Goal: Transaction & Acquisition: Purchase product/service

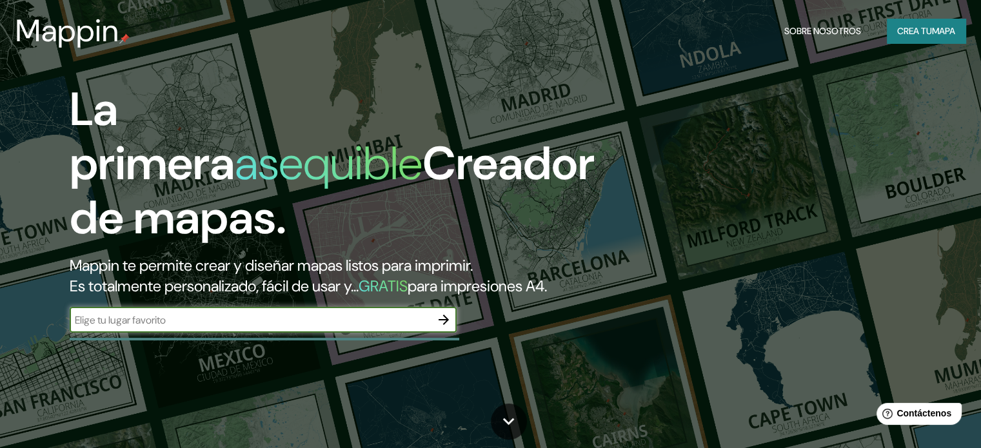
click at [346, 328] on input "text" at bounding box center [250, 320] width 361 height 15
type input "laguna canaima"
click at [441, 328] on icon "button" at bounding box center [443, 319] width 15 height 15
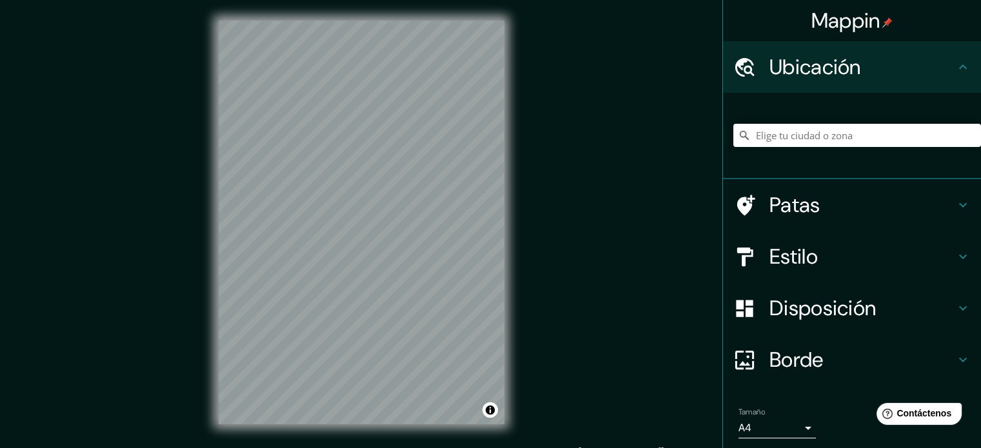
click at [555, 170] on div "Mappin Ubicación Patas Estilo Disposición Borde Elige un borde. Consejo : puede…" at bounding box center [490, 232] width 981 height 465
click at [808, 433] on div "Tamaño A4 single" at bounding box center [851, 422] width 237 height 41
click at [785, 426] on body "Mappin Ubicación Patas Estilo Disposición Borde Elige un borde. Consejo : puede…" at bounding box center [490, 224] width 981 height 448
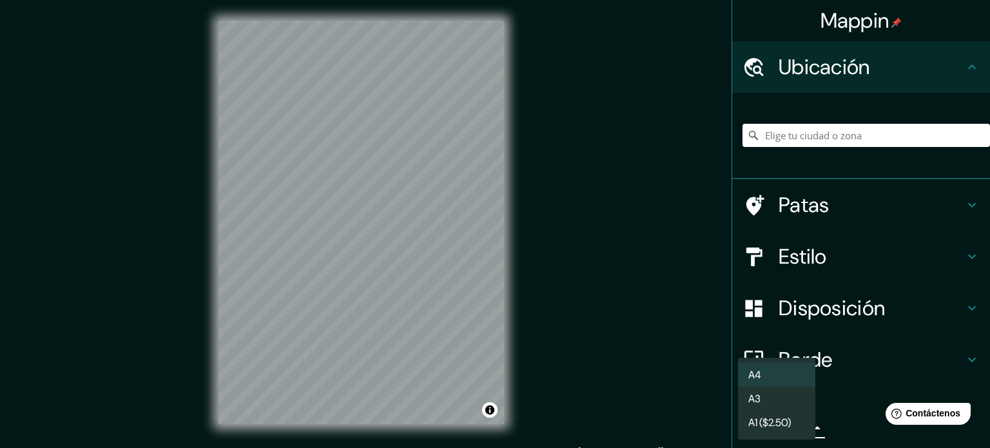
click at [782, 400] on li "A3" at bounding box center [776, 399] width 77 height 24
type input "a4"
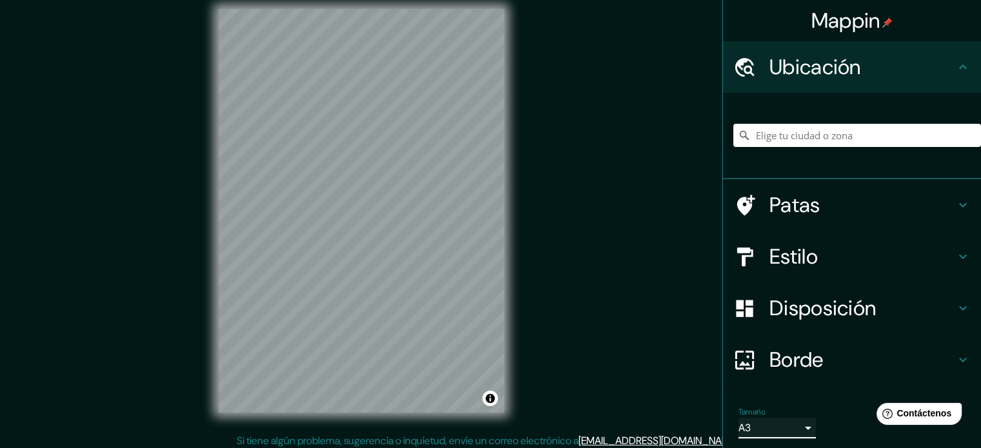
scroll to position [17, 0]
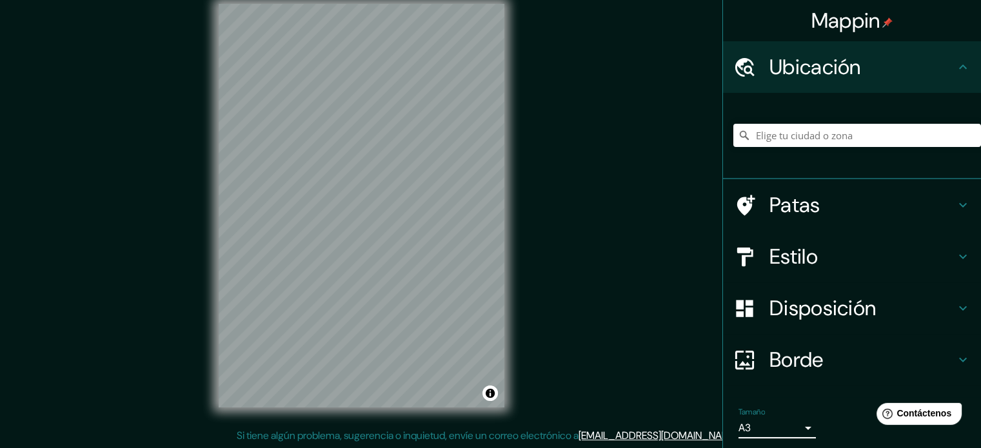
click at [816, 349] on h4 "Borde" at bounding box center [862, 360] width 186 height 26
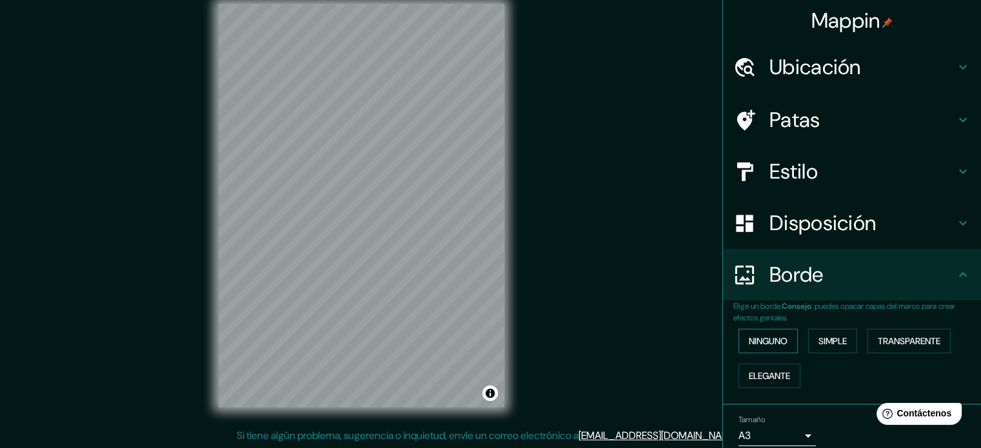
click at [778, 337] on font "Ninguno" at bounding box center [768, 341] width 39 height 12
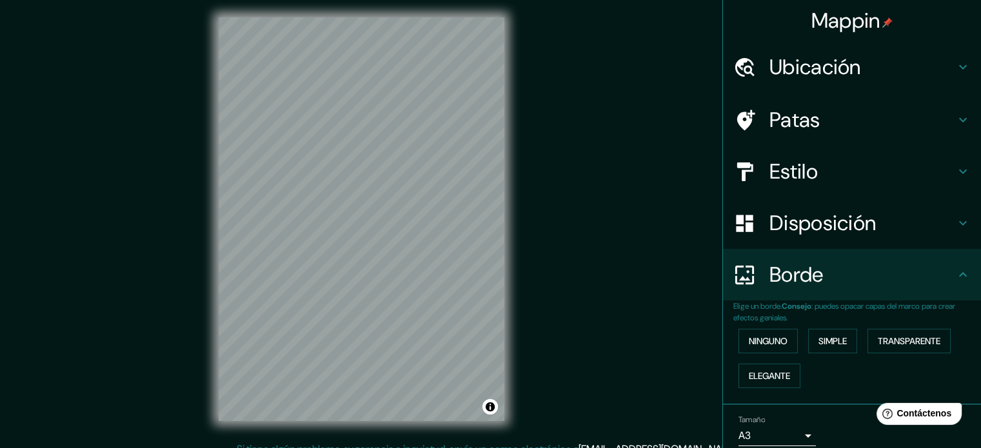
scroll to position [0, 0]
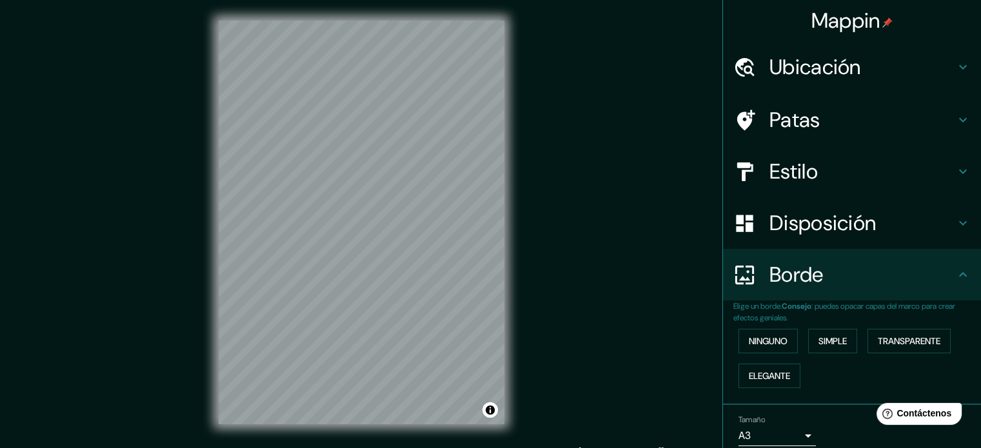
click at [215, 266] on div "© Mapbox © OpenStreetMap Mejora este mapa" at bounding box center [361, 222] width 327 height 445
click at [831, 167] on h4 "Estilo" at bounding box center [862, 172] width 186 height 26
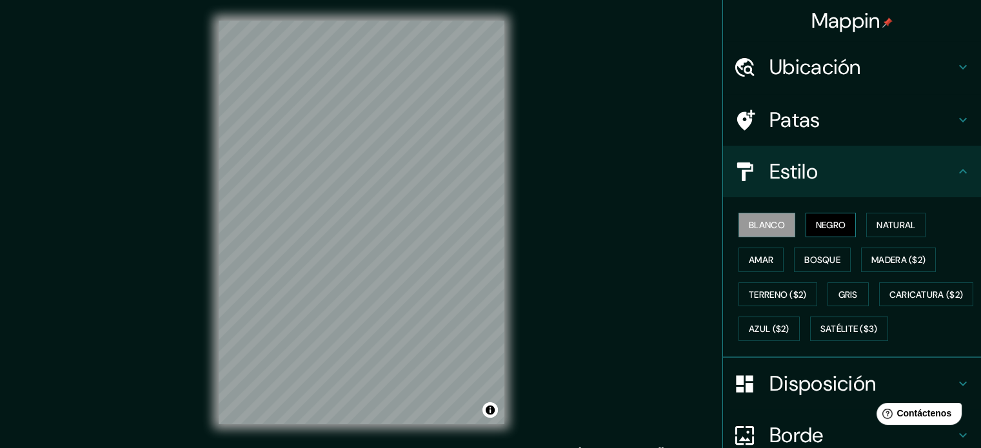
click at [823, 219] on font "Negro" at bounding box center [831, 225] width 30 height 12
click at [866, 221] on button "Natural" at bounding box center [895, 225] width 59 height 24
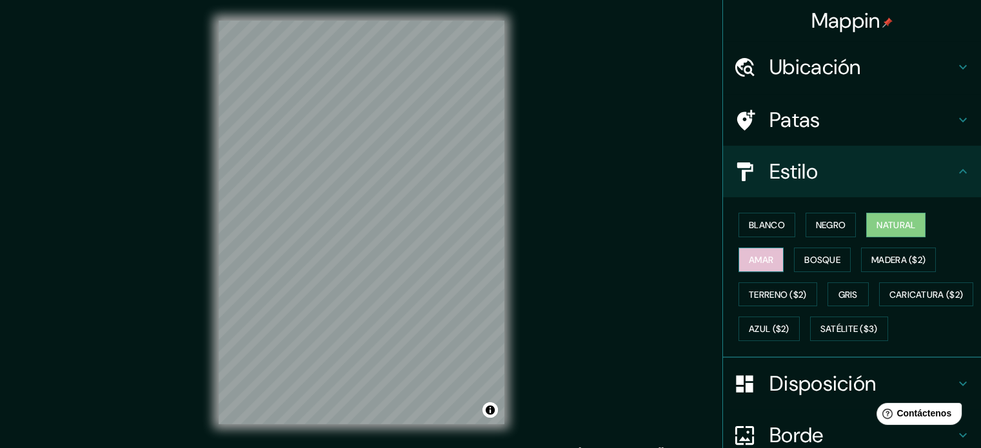
click at [766, 255] on button "Amar" at bounding box center [760, 260] width 45 height 24
click at [807, 260] on font "Bosque" at bounding box center [822, 260] width 36 height 12
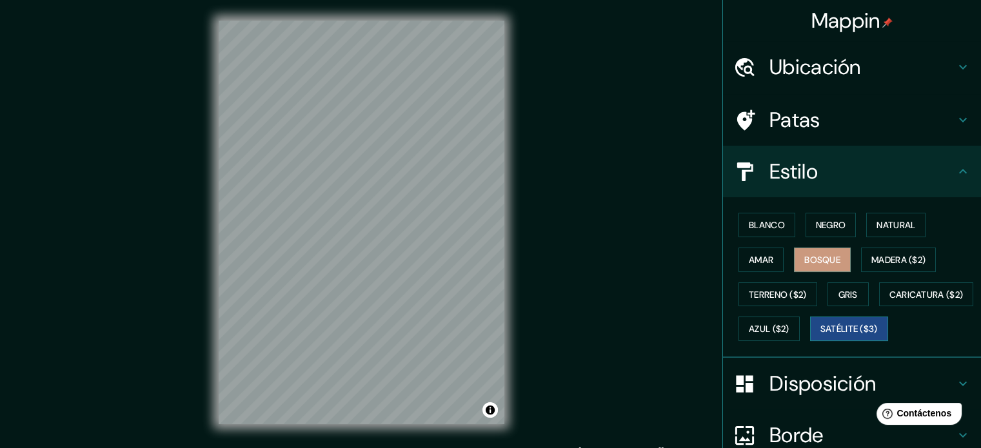
click at [820, 335] on font "Satélite ($3)" at bounding box center [848, 330] width 57 height 12
click at [789, 326] on font "Azul ($2)" at bounding box center [769, 330] width 41 height 12
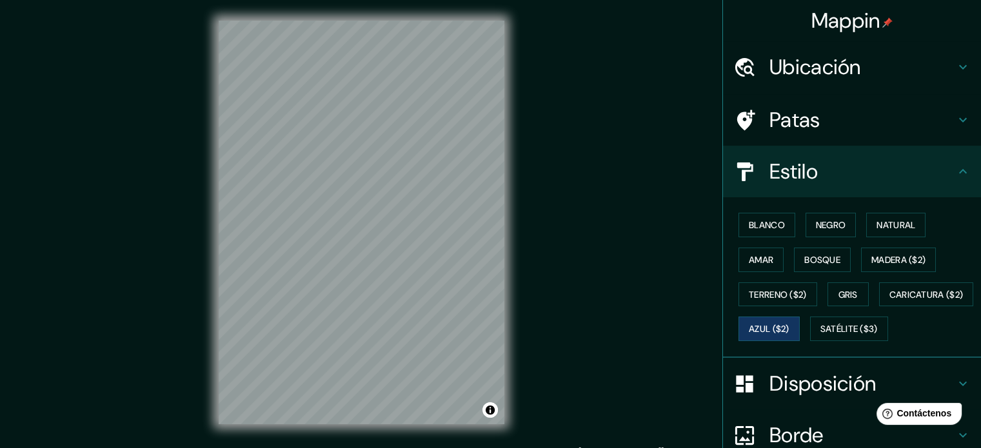
click at [830, 326] on div "Blanco Negro Natural Amar Bosque Madera ($2) Terreno ($2) Gris Caricatura ($2) …" at bounding box center [857, 277] width 248 height 139
click at [879, 307] on button "Caricatura ($2)" at bounding box center [926, 294] width 95 height 24
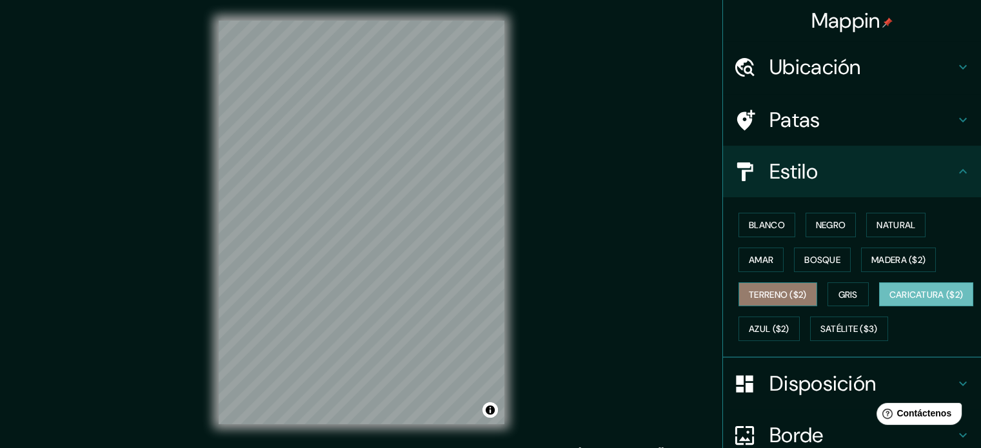
click at [785, 298] on font "Terreno ($2)" at bounding box center [778, 295] width 58 height 12
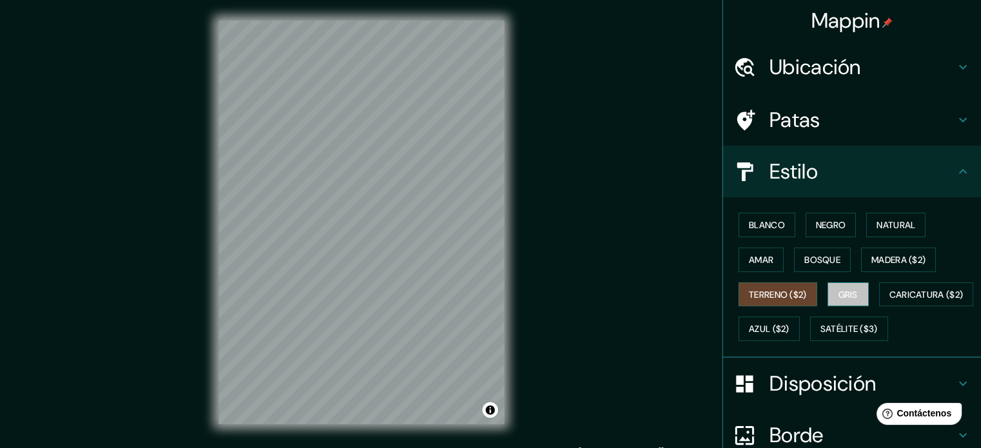
click at [838, 298] on font "Gris" at bounding box center [847, 295] width 19 height 12
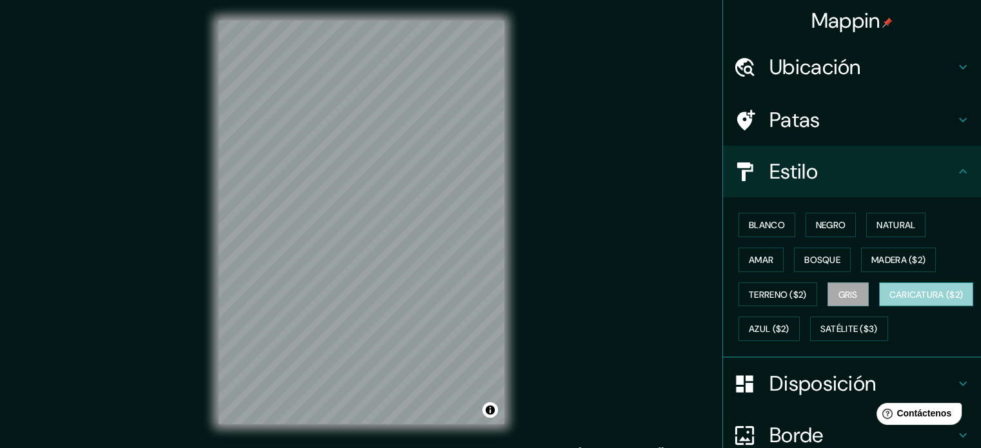
click at [889, 300] on font "Caricatura ($2)" at bounding box center [926, 295] width 74 height 12
click at [803, 121] on font "Patas" at bounding box center [794, 119] width 51 height 27
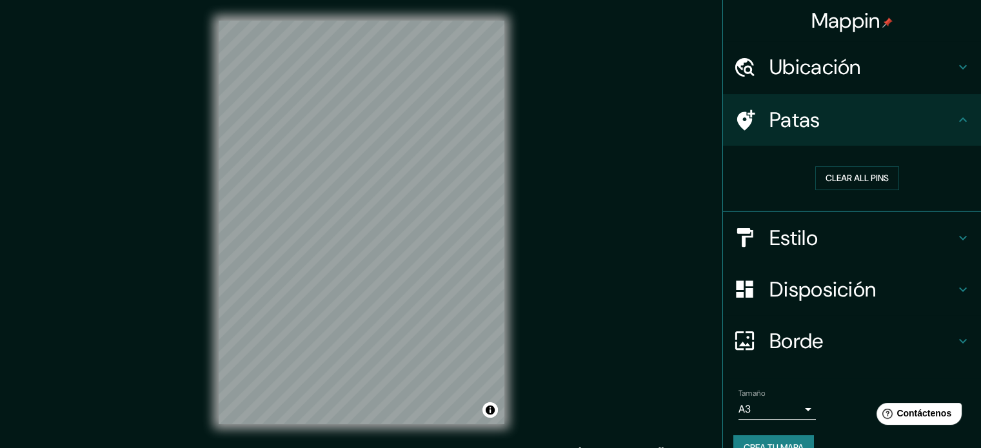
click at [803, 121] on font "Patas" at bounding box center [794, 119] width 51 height 27
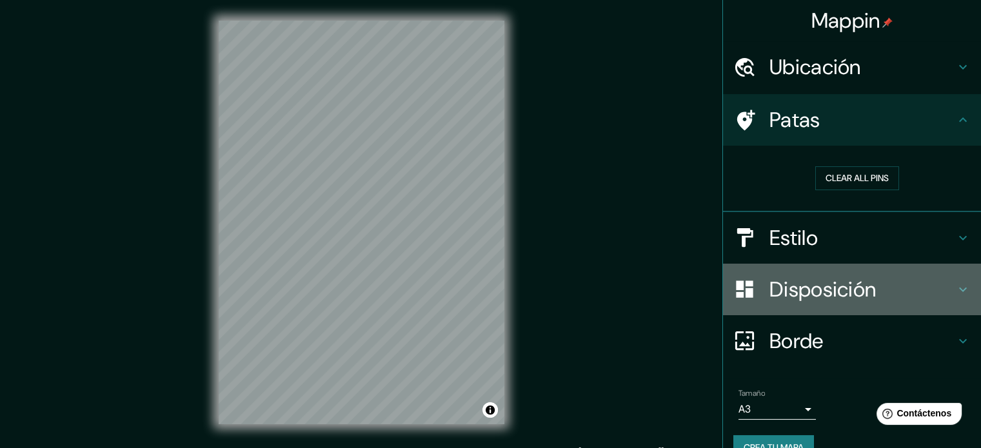
click at [809, 288] on font "Disposición" at bounding box center [822, 289] width 106 height 27
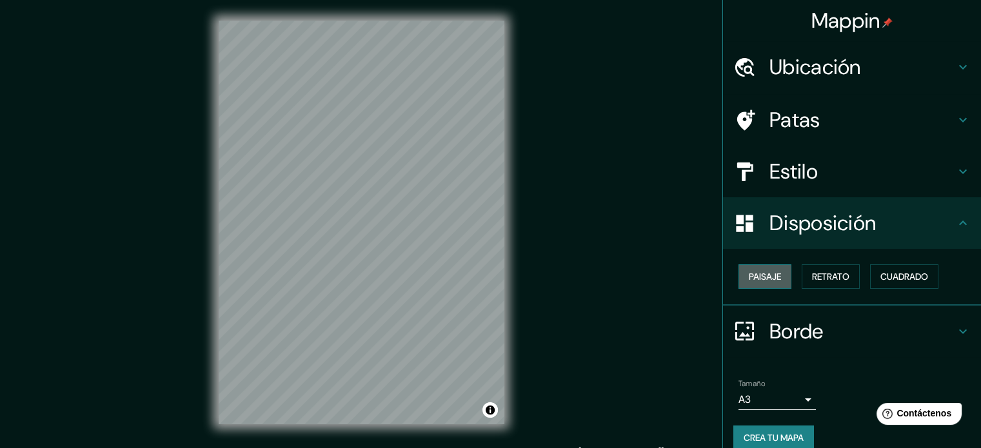
click at [754, 269] on font "Paisaje" at bounding box center [765, 276] width 32 height 17
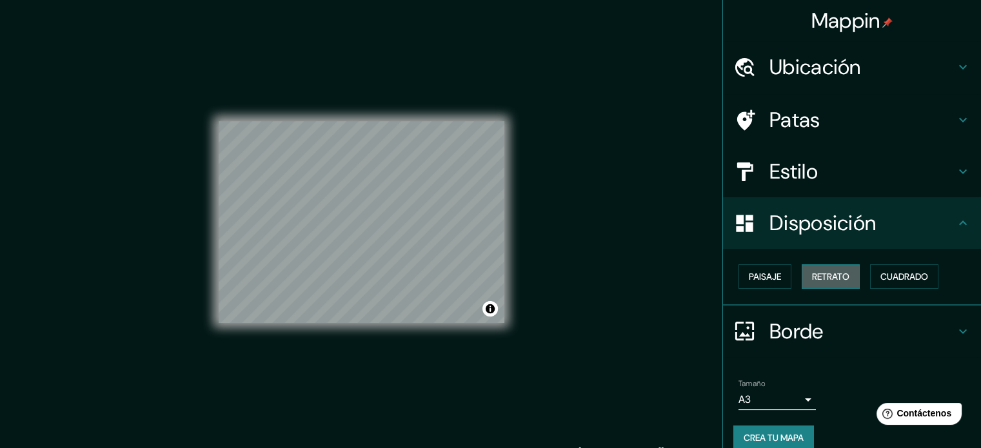
click at [812, 269] on font "Retrato" at bounding box center [830, 276] width 37 height 17
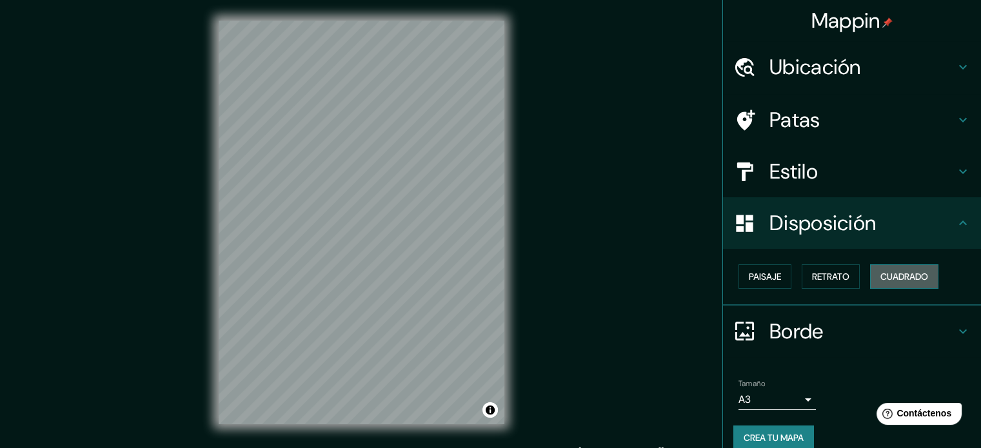
click at [907, 277] on font "Cuadrado" at bounding box center [904, 277] width 48 height 12
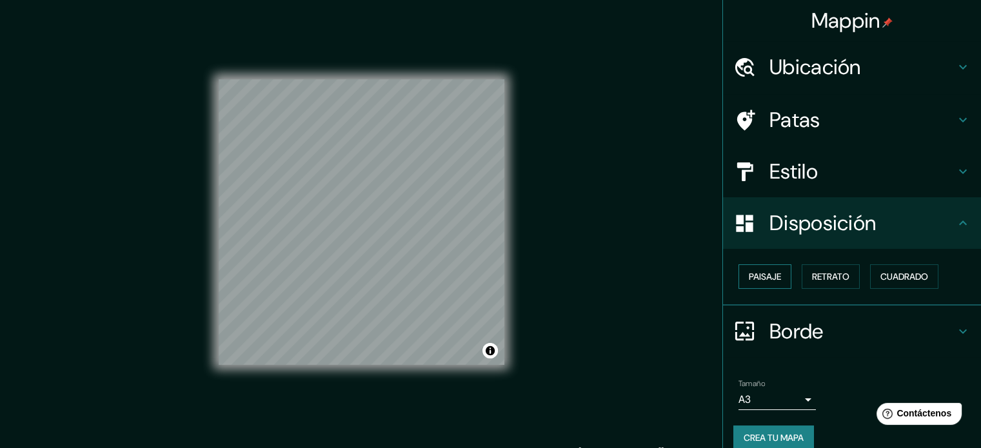
click at [769, 273] on button "Paisaje" at bounding box center [764, 276] width 53 height 24
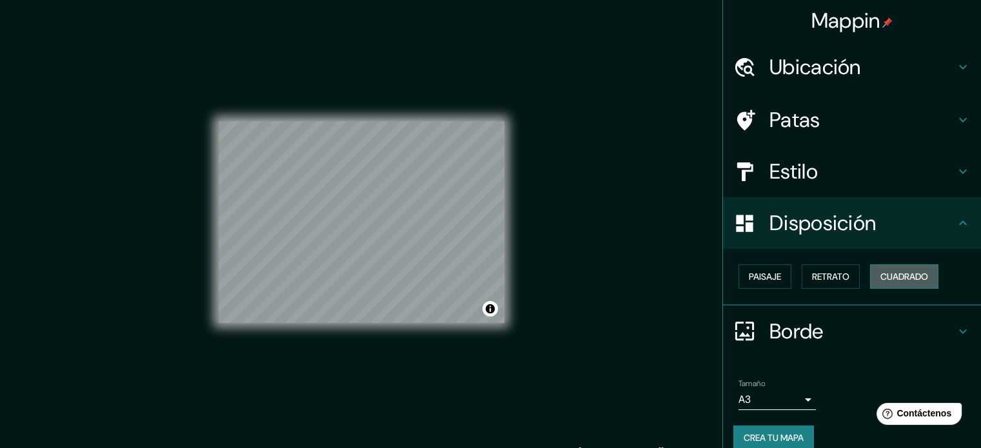
click at [890, 274] on font "Cuadrado" at bounding box center [904, 277] width 48 height 12
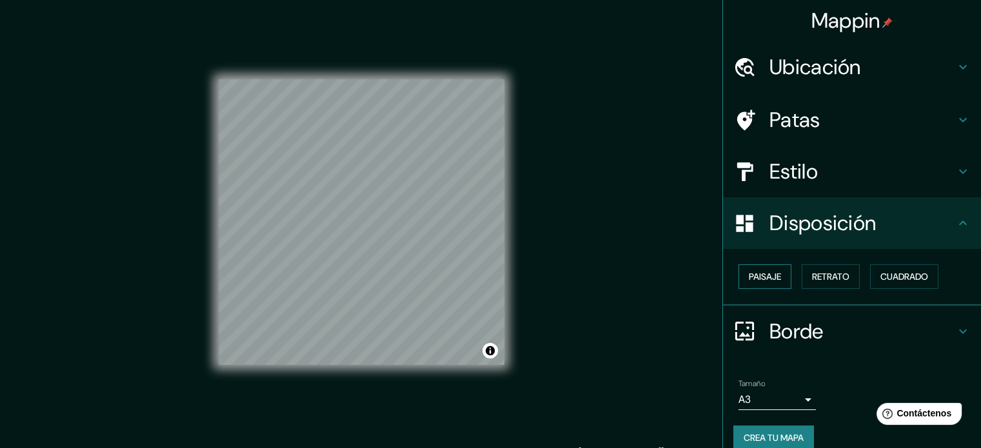
click at [762, 268] on font "Paisaje" at bounding box center [765, 276] width 32 height 17
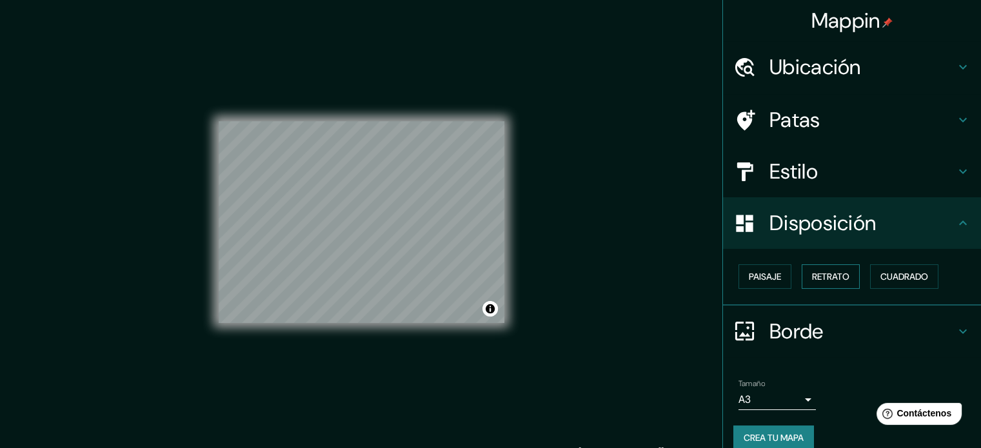
click at [812, 282] on font "Retrato" at bounding box center [830, 276] width 37 height 17
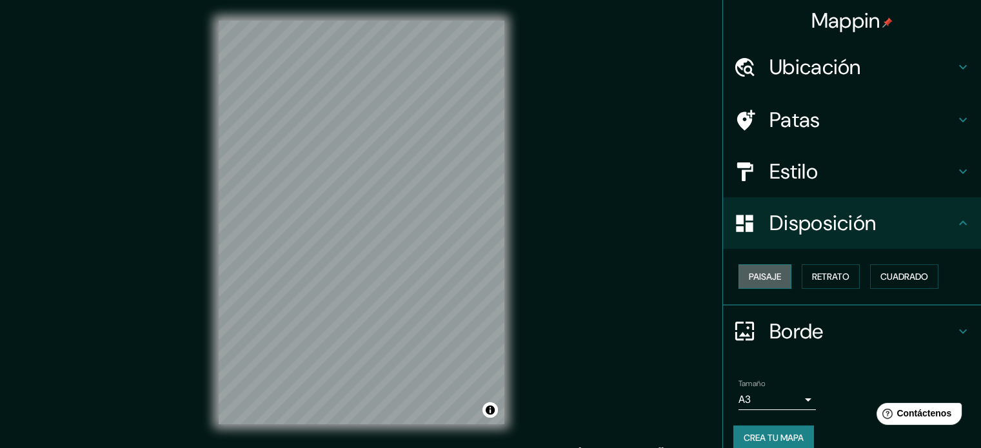
click at [772, 284] on font "Paisaje" at bounding box center [765, 276] width 32 height 17
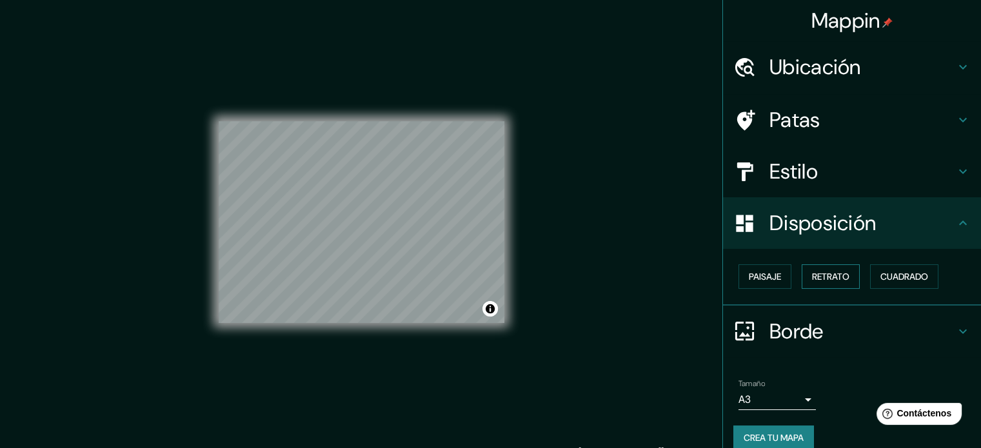
click at [836, 280] on font "Retrato" at bounding box center [830, 277] width 37 height 12
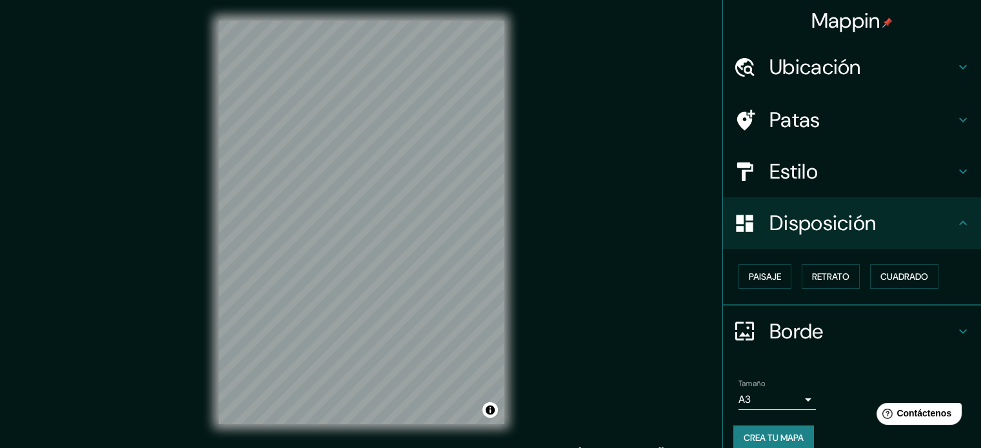
click at [903, 180] on h4 "Estilo" at bounding box center [862, 172] width 186 height 26
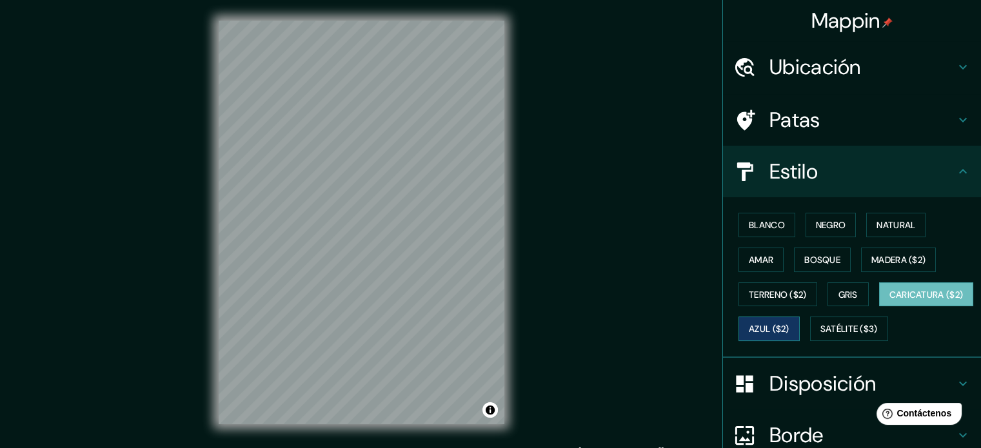
click at [789, 329] on font "Azul ($2)" at bounding box center [769, 330] width 41 height 12
